Goal: Information Seeking & Learning: Compare options

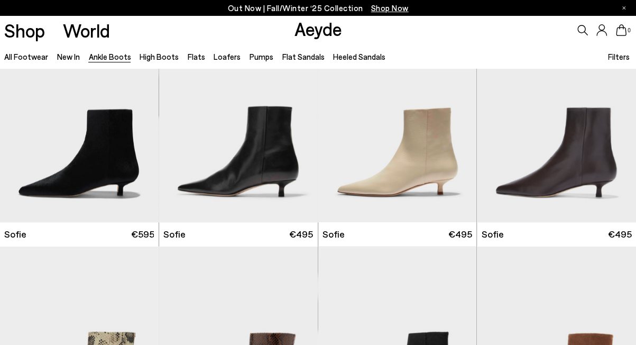
scroll to position [960, 0]
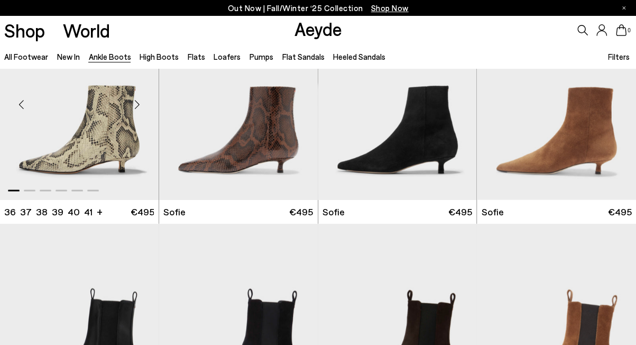
click at [137, 101] on div "Next slide" at bounding box center [138, 104] width 32 height 32
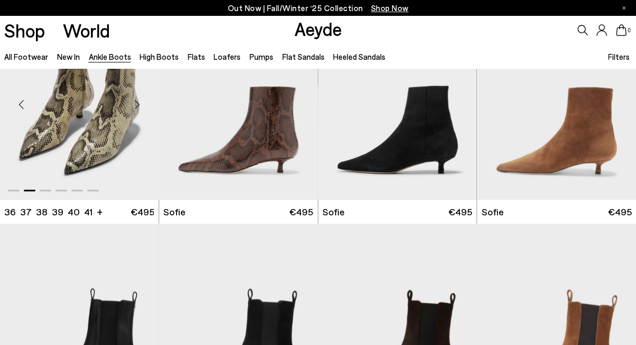
click at [137, 101] on div "Next slide" at bounding box center [138, 104] width 32 height 32
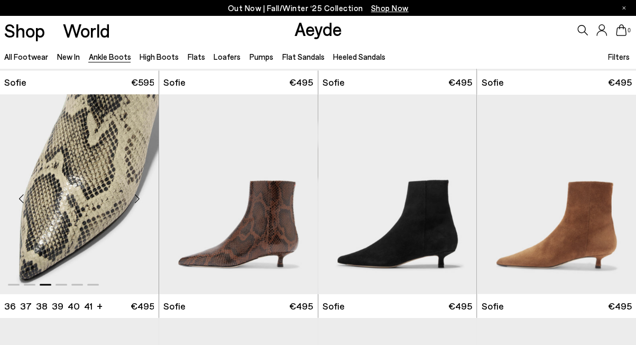
scroll to position [865, 0]
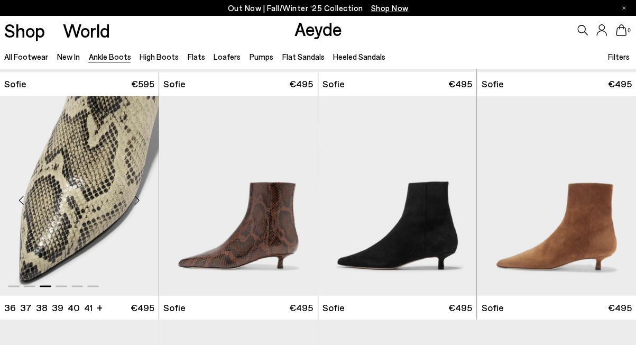
click at [136, 199] on div "Next slide" at bounding box center [138, 199] width 32 height 32
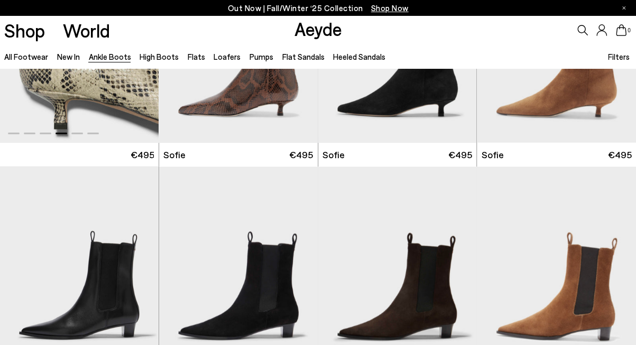
scroll to position [1018, 0]
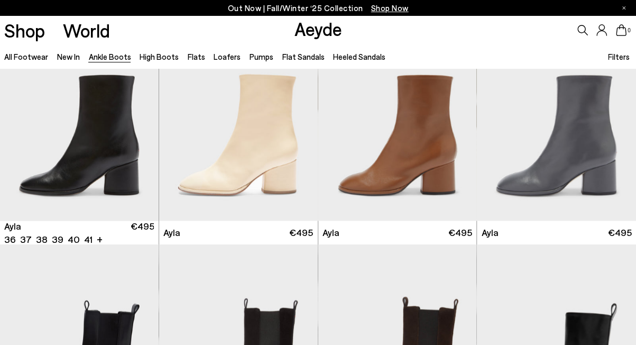
scroll to position [2503, 0]
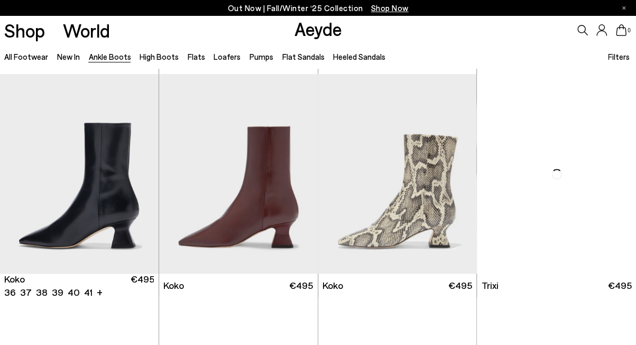
scroll to position [4242, 0]
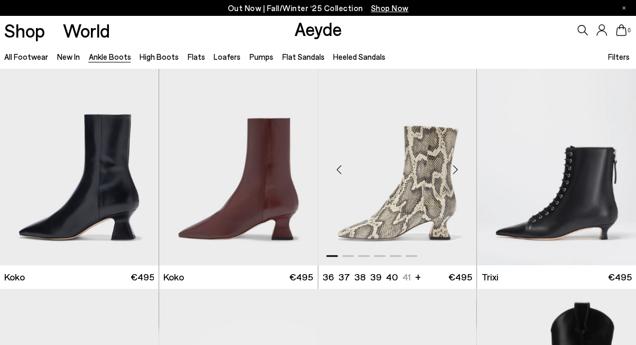
click at [456, 171] on div "Next slide" at bounding box center [455, 170] width 32 height 32
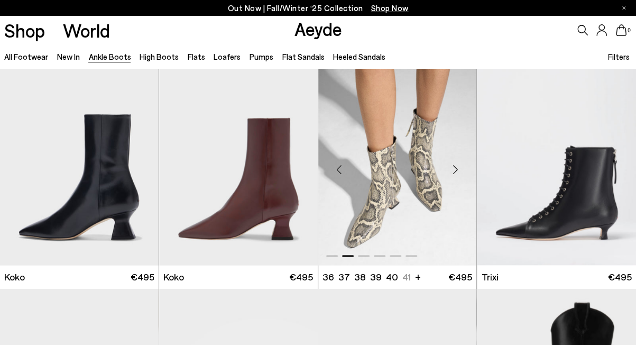
click at [454, 166] on div "Next slide" at bounding box center [455, 170] width 32 height 32
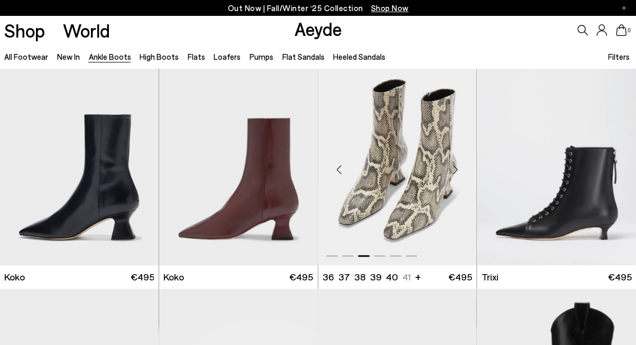
click at [454, 166] on div "Next slide" at bounding box center [455, 170] width 32 height 32
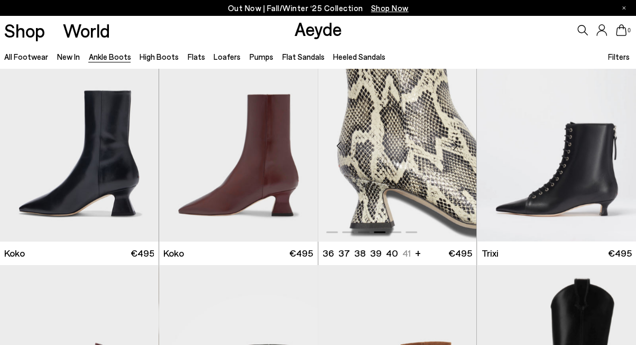
scroll to position [4265, 0]
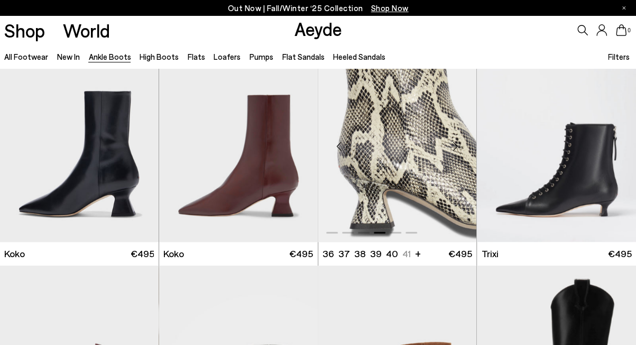
click at [454, 146] on div "Next slide" at bounding box center [455, 147] width 32 height 32
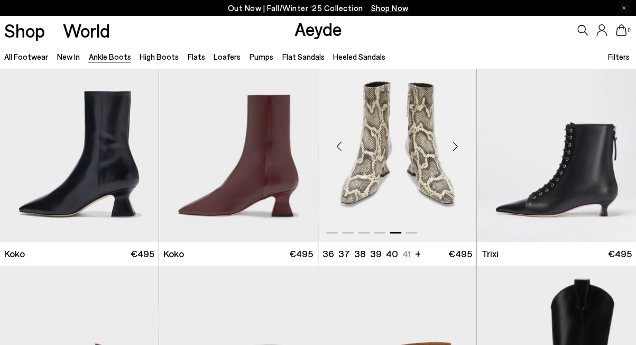
click at [454, 146] on div "Next slide" at bounding box center [455, 147] width 32 height 32
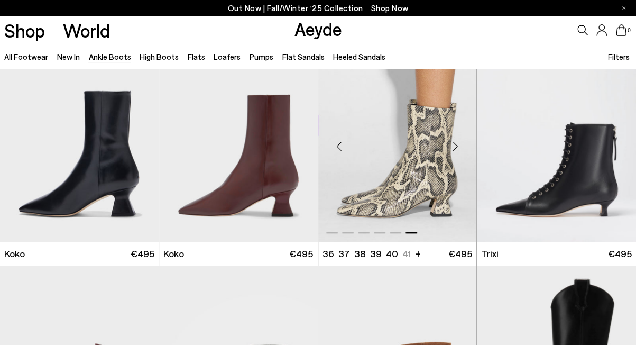
click at [454, 146] on div "Next slide" at bounding box center [455, 147] width 32 height 32
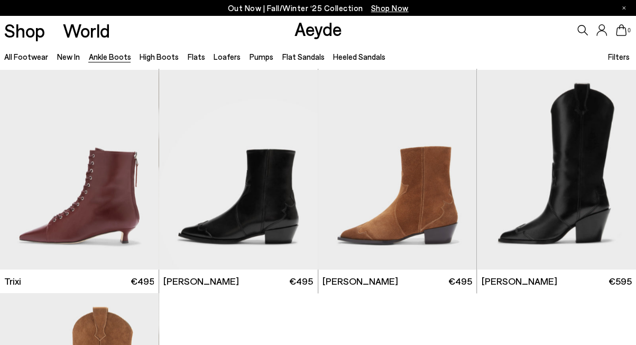
scroll to position [4450, 0]
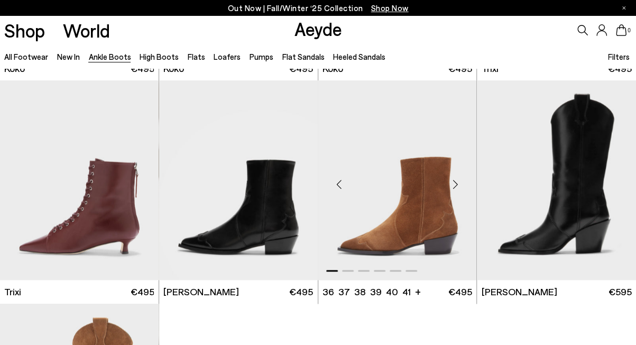
click at [455, 183] on div "Next slide" at bounding box center [455, 185] width 32 height 32
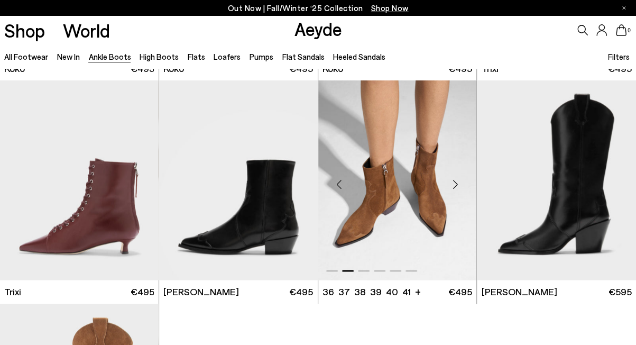
click at [455, 183] on div "Next slide" at bounding box center [455, 185] width 32 height 32
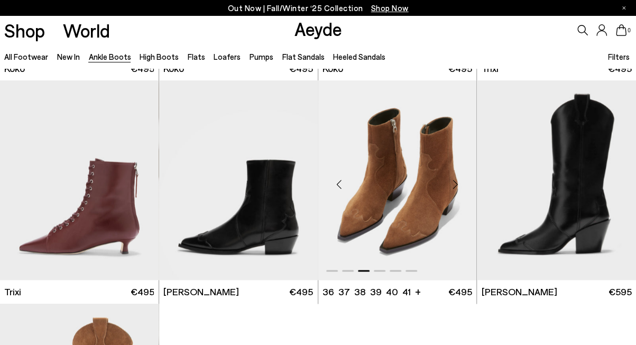
click at [455, 183] on div "Next slide" at bounding box center [455, 185] width 32 height 32
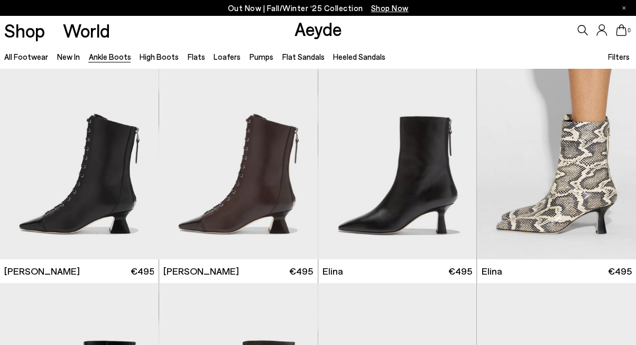
scroll to position [0, 0]
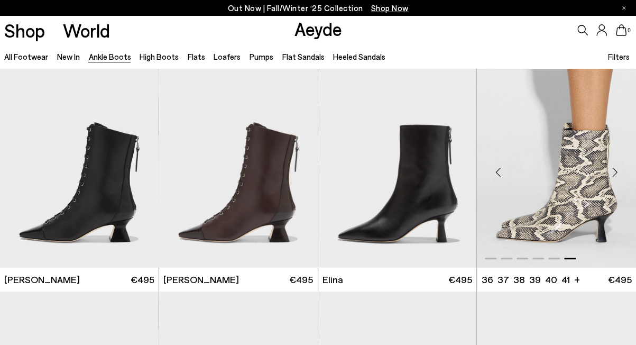
click at [581, 210] on img "6 / 6" at bounding box center [556, 167] width 159 height 199
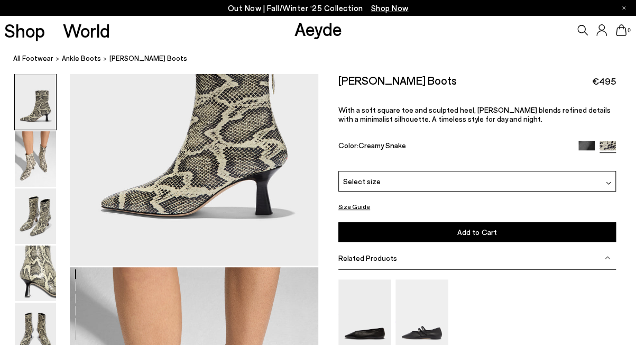
scroll to position [140, 0]
click at [40, 160] on img at bounding box center [35, 158] width 41 height 55
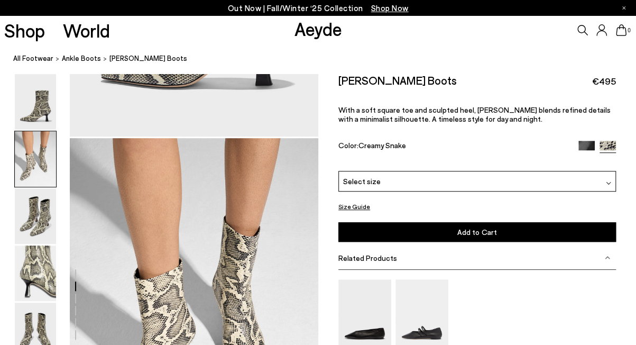
scroll to position [333, 0]
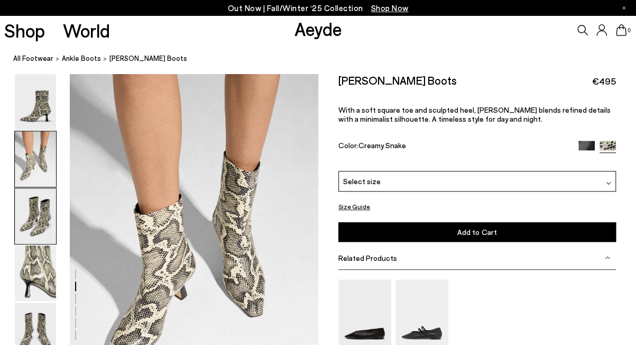
click at [37, 208] on img at bounding box center [35, 215] width 41 height 55
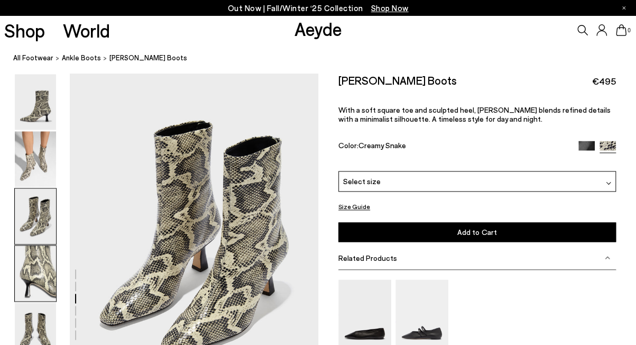
click at [38, 263] on img at bounding box center [35, 272] width 41 height 55
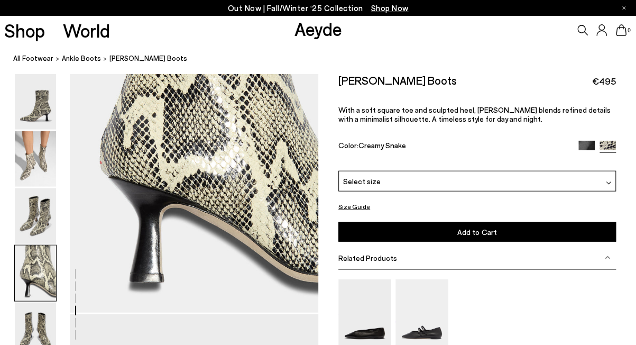
scroll to position [1089, 0]
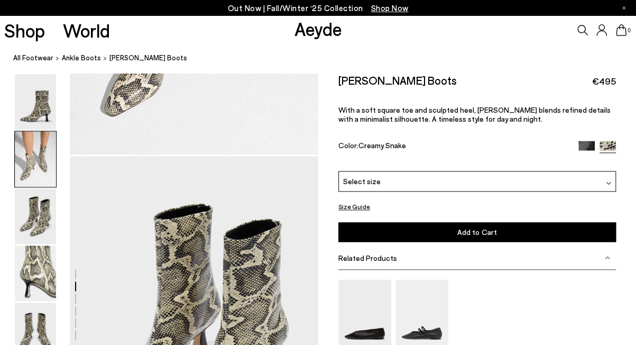
click at [323, 136] on div "Size Guide Shoes Belt Our shoes come in European sizing. The easiest way to mea…" at bounding box center [477, 256] width 318 height 366
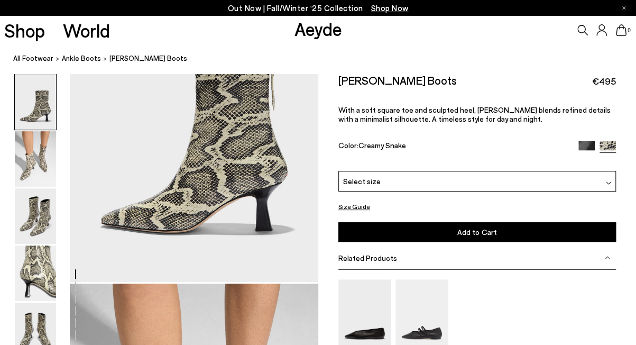
scroll to position [0, 0]
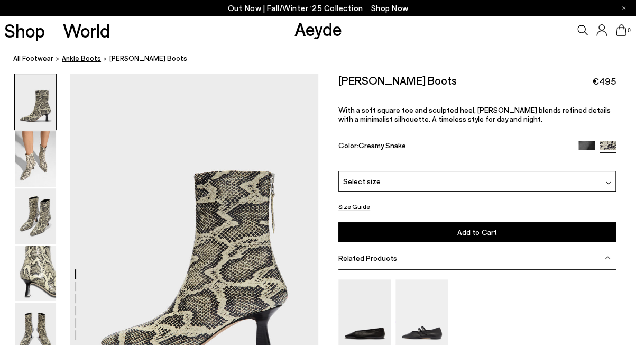
click at [71, 59] on span "ankle boots" at bounding box center [81, 58] width 39 height 8
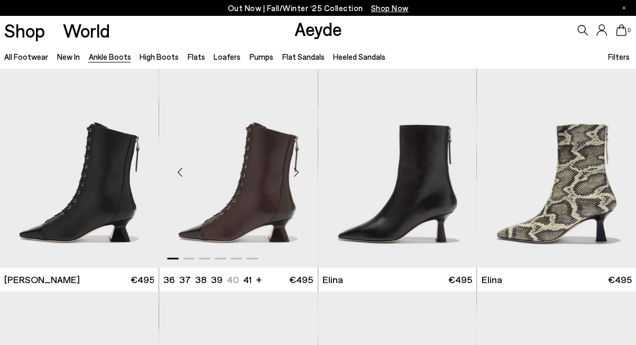
click at [294, 172] on div "Next slide" at bounding box center [297, 172] width 32 height 32
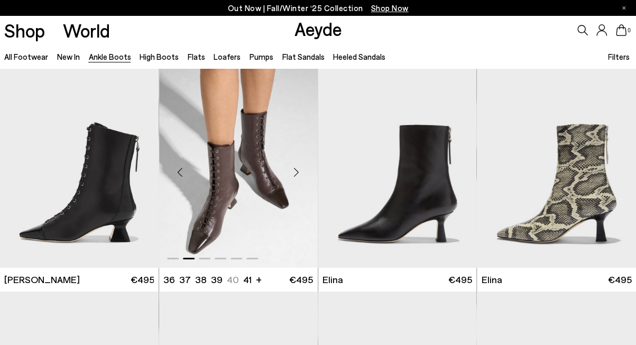
click at [294, 172] on div "Next slide" at bounding box center [297, 172] width 32 height 32
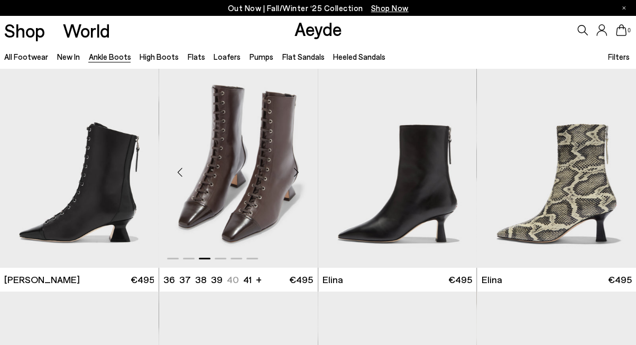
click at [294, 172] on div "Next slide" at bounding box center [297, 172] width 32 height 32
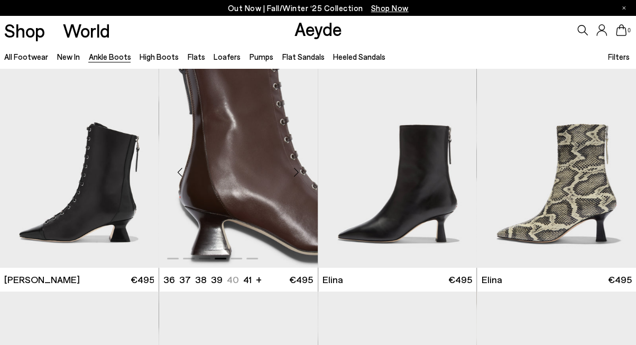
click at [294, 172] on div "Next slide" at bounding box center [297, 172] width 32 height 32
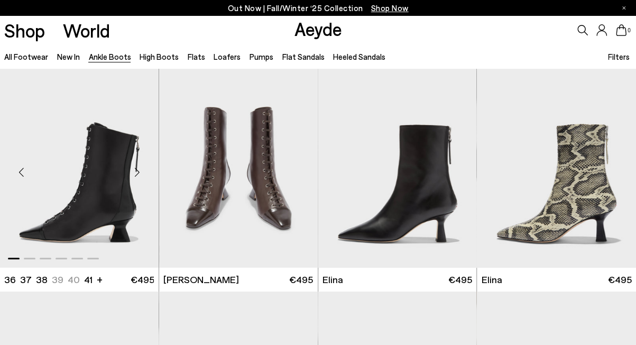
click at [136, 170] on div "Next slide" at bounding box center [138, 172] width 32 height 32
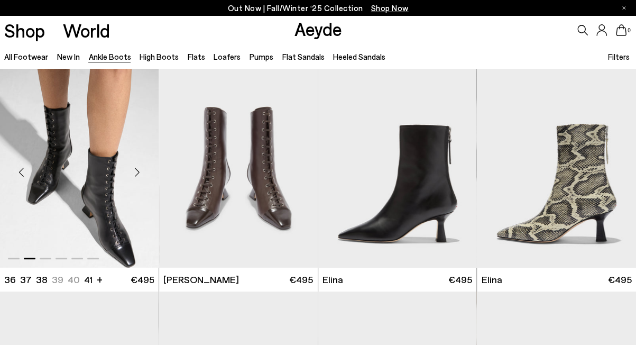
click at [136, 170] on div "Next slide" at bounding box center [138, 172] width 32 height 32
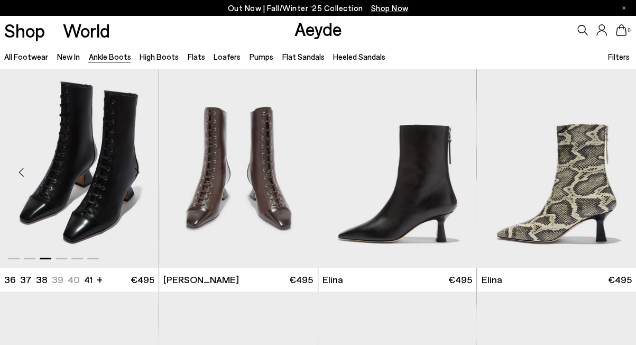
click at [136, 170] on div "Next slide" at bounding box center [138, 172] width 32 height 32
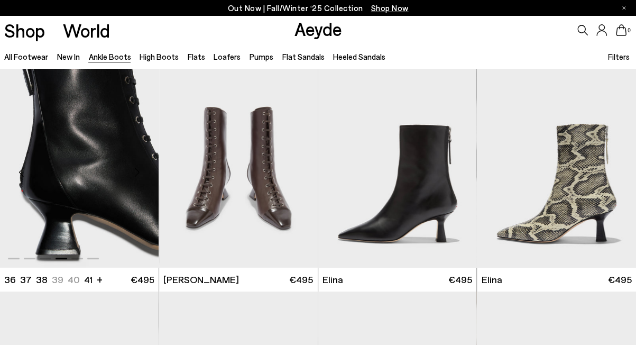
click at [136, 170] on div "Next slide" at bounding box center [138, 172] width 32 height 32
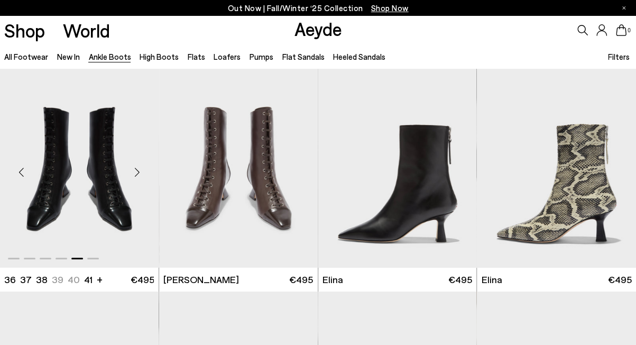
click at [136, 170] on div "Next slide" at bounding box center [138, 172] width 32 height 32
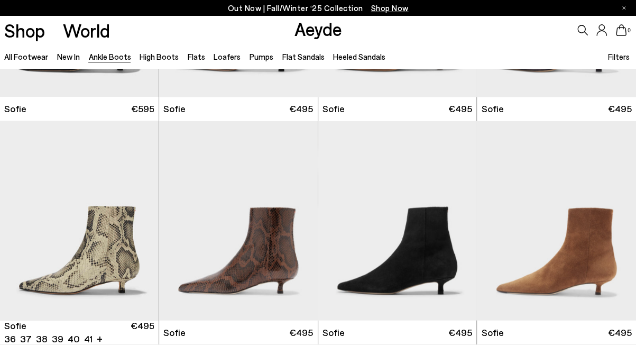
scroll to position [919, 0]
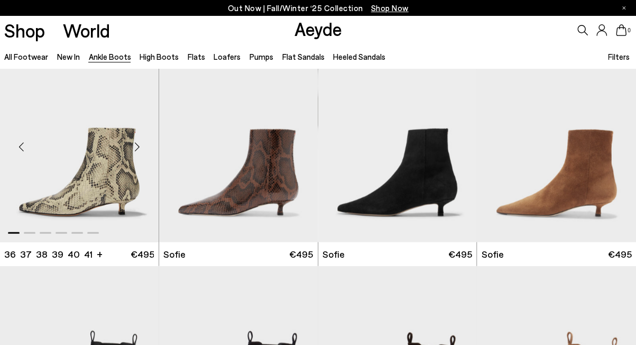
click at [135, 144] on div "Next slide" at bounding box center [138, 146] width 32 height 32
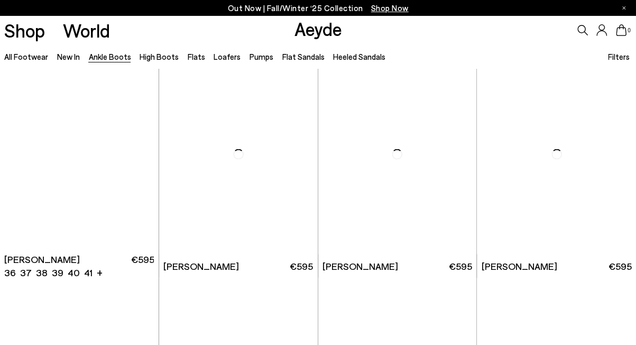
scroll to position [2692, 0]
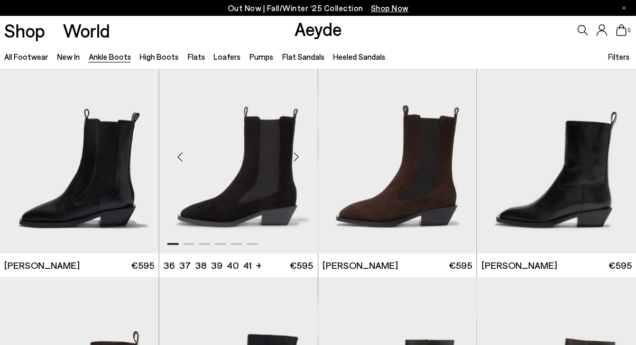
click at [293, 153] on div "Next slide" at bounding box center [297, 157] width 32 height 32
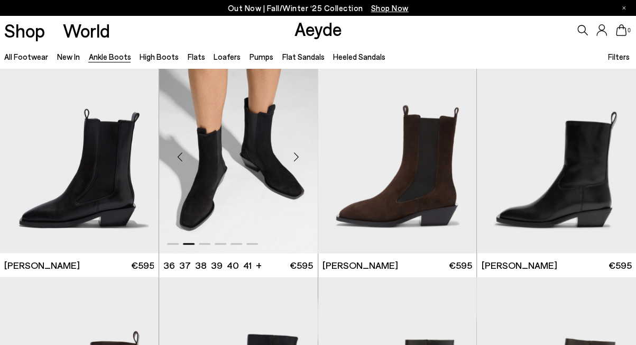
click at [293, 153] on div "Next slide" at bounding box center [297, 157] width 32 height 32
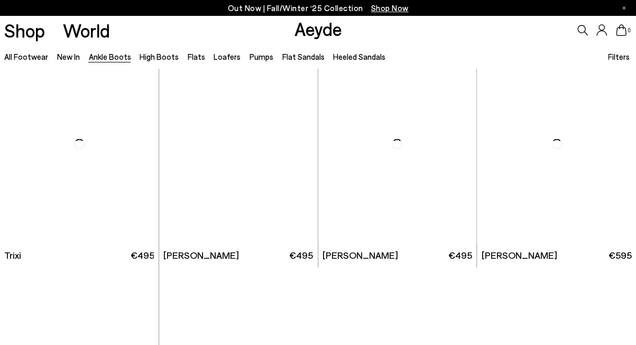
scroll to position [4485, 0]
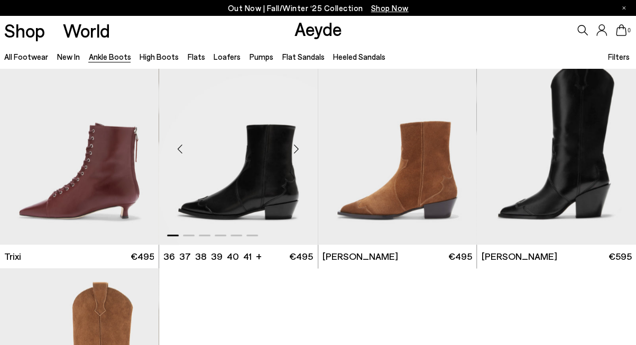
click at [296, 146] on div "Next slide" at bounding box center [297, 149] width 32 height 32
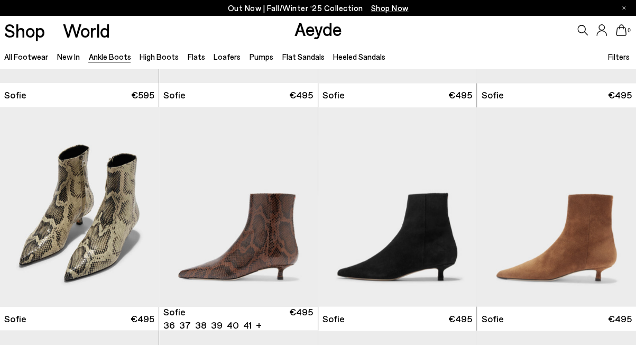
scroll to position [849, 0]
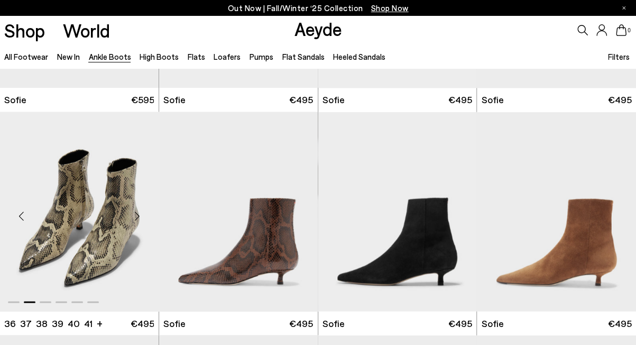
click at [136, 214] on div "Next slide" at bounding box center [138, 215] width 32 height 32
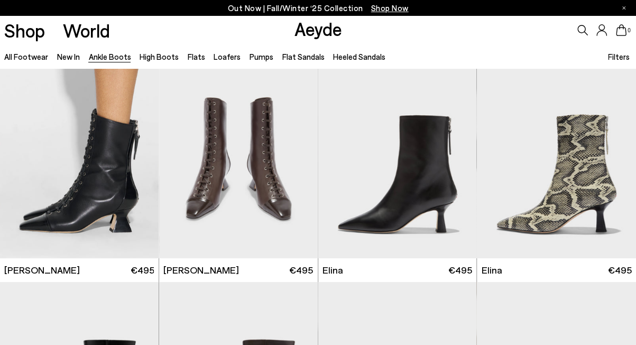
scroll to position [0, 0]
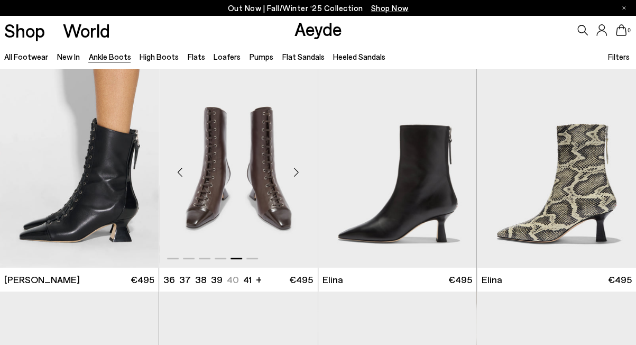
click at [297, 169] on div "Next slide" at bounding box center [297, 172] width 32 height 32
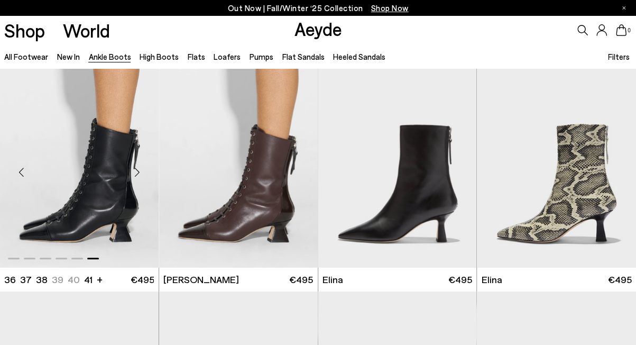
click at [136, 173] on div "Next slide" at bounding box center [138, 172] width 32 height 32
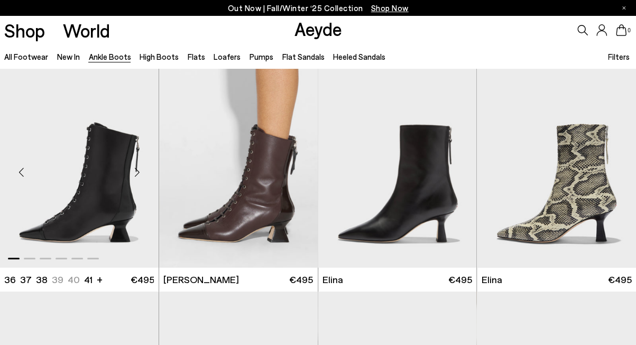
click at [136, 173] on div "Next slide" at bounding box center [138, 172] width 32 height 32
